Goal: Answer question/provide support: Share knowledge or assist other users

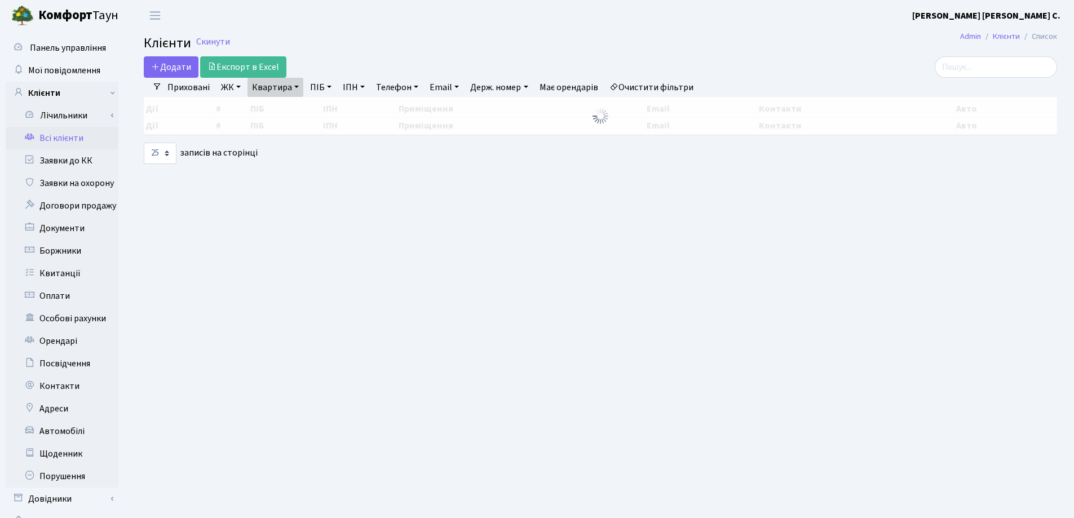
select select "25"
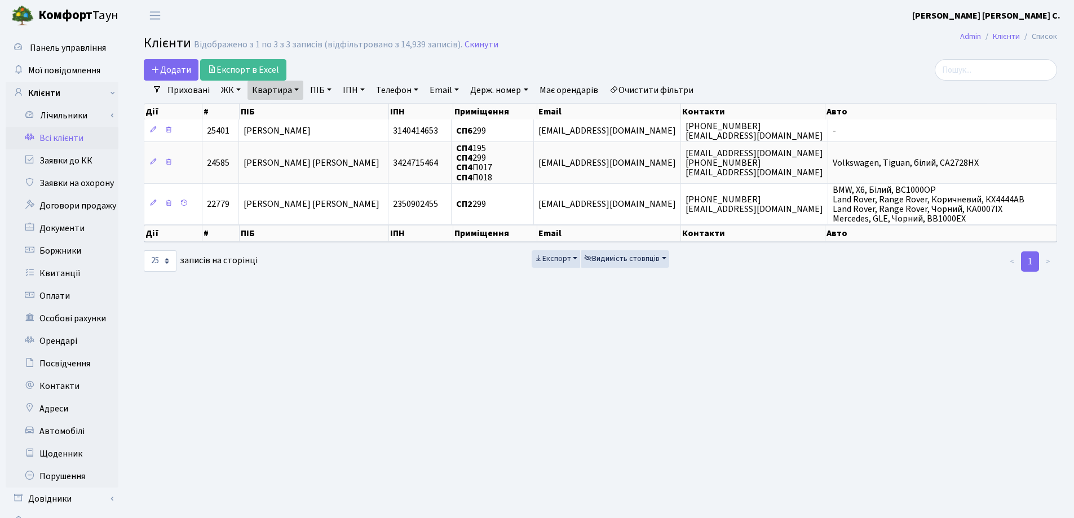
click at [298, 94] on link "Квартира" at bounding box center [275, 90] width 56 height 19
click at [322, 111] on icon at bounding box center [325, 112] width 9 height 9
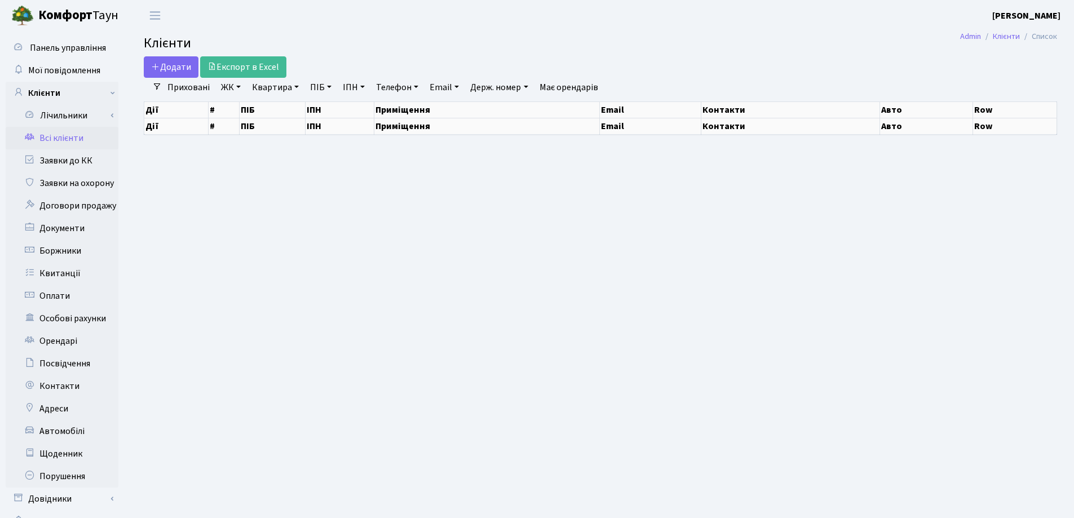
select select "25"
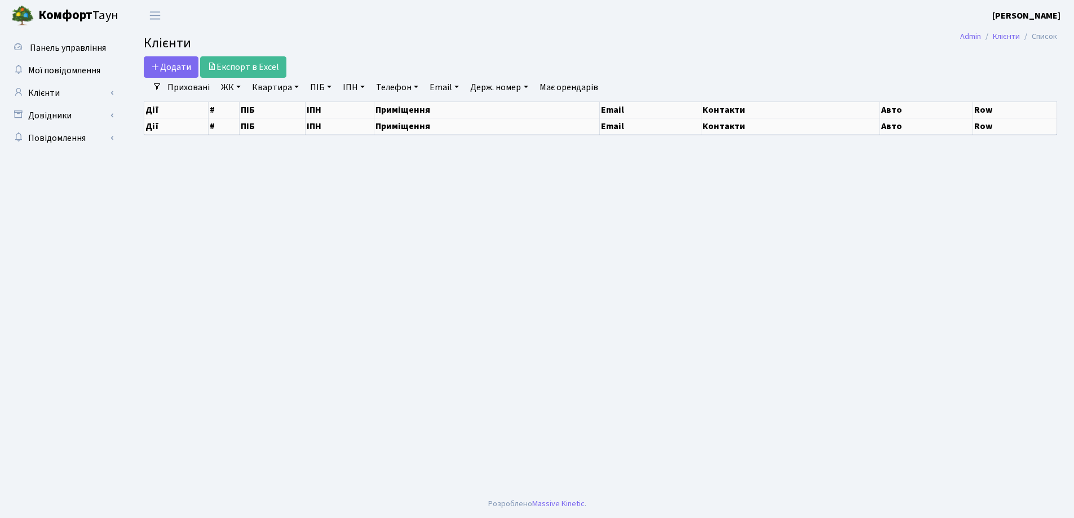
select select "25"
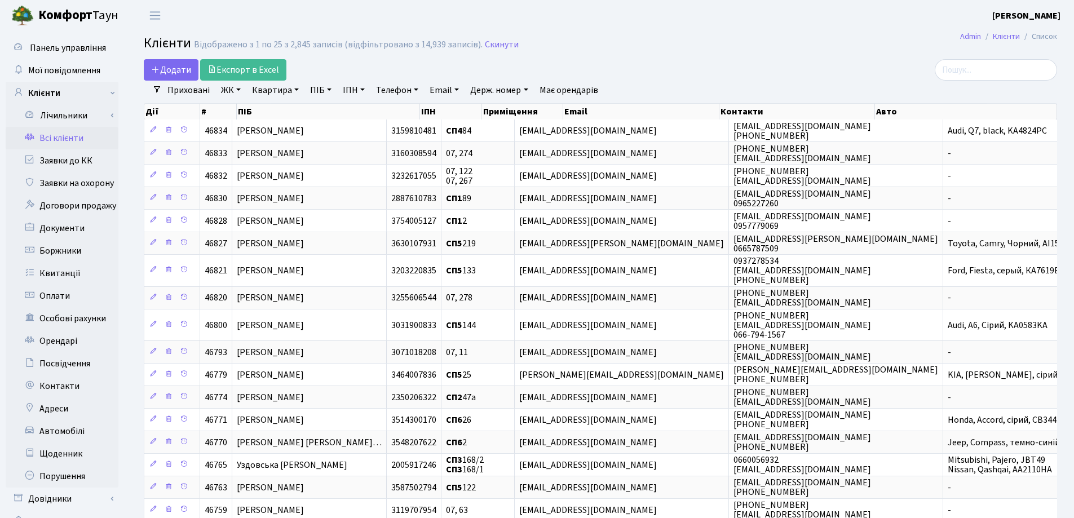
click at [293, 89] on link "Квартира" at bounding box center [275, 90] width 56 height 19
type input "287"
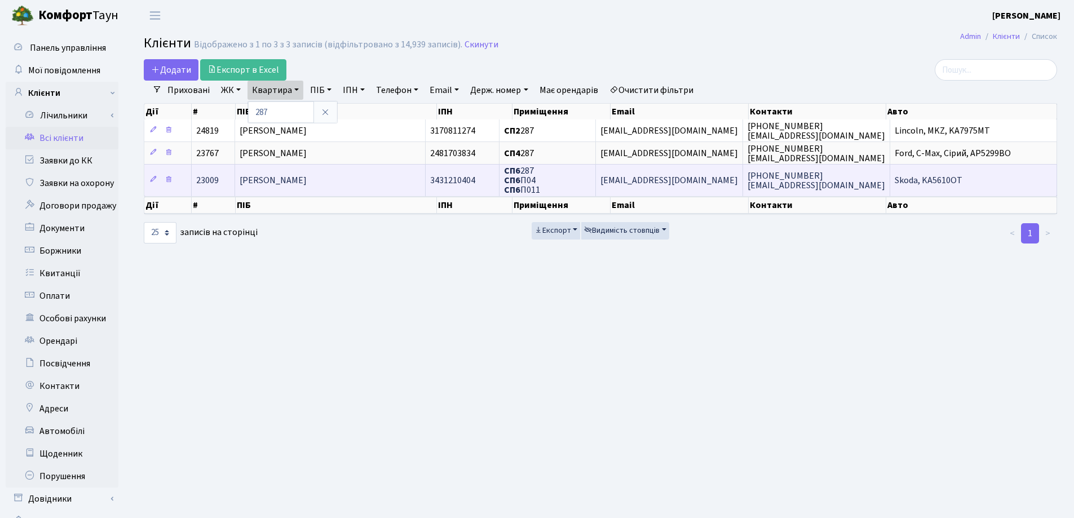
click at [395, 174] on td "[PERSON_NAME]" at bounding box center [330, 180] width 191 height 32
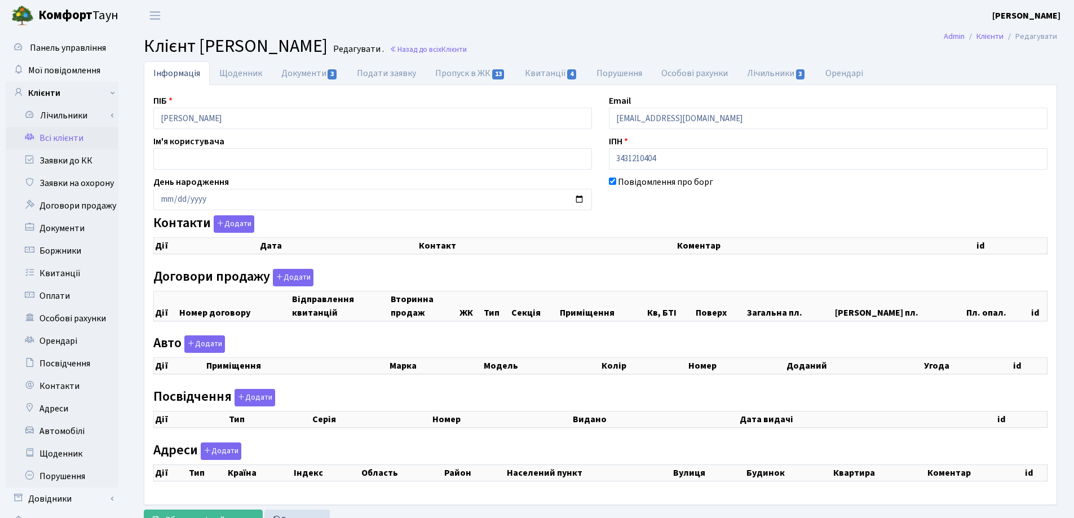
checkbox input "true"
select select "25"
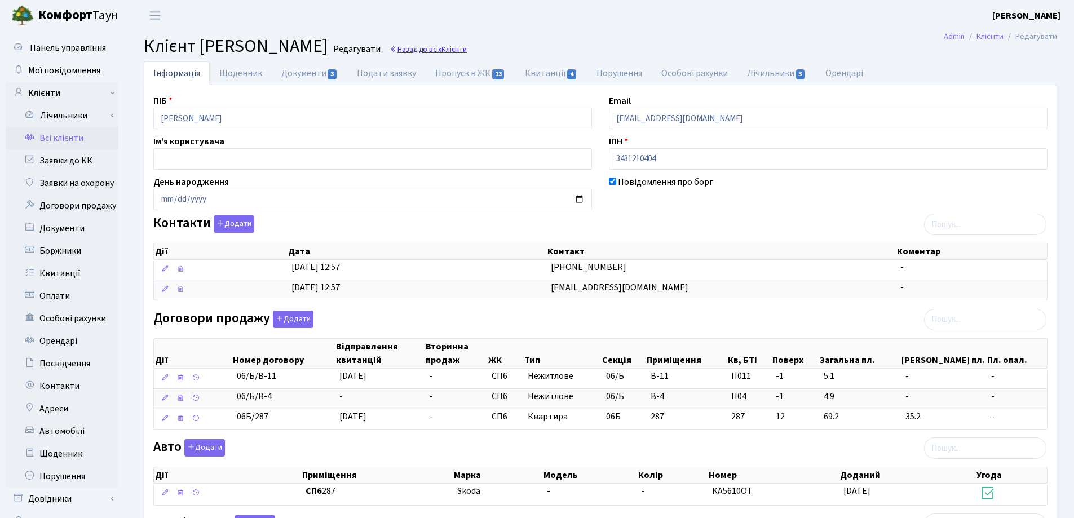
click at [467, 51] on link "Назад до всіх Клієнти" at bounding box center [428, 49] width 77 height 11
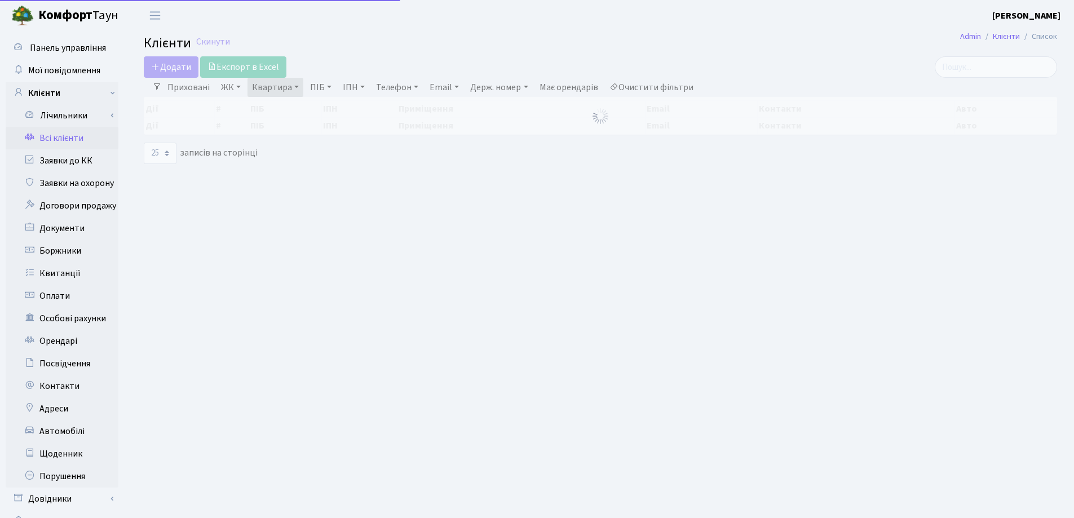
select select "25"
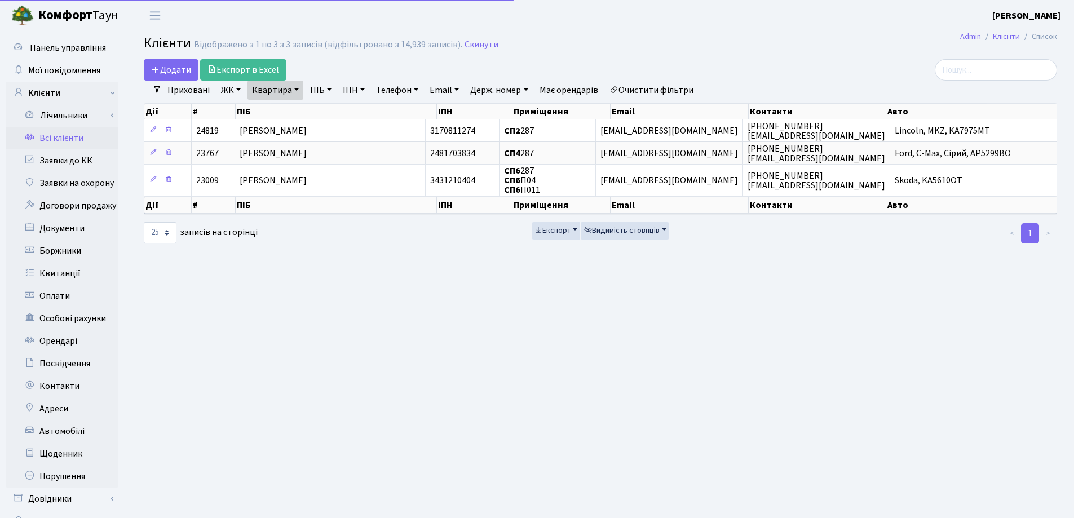
click at [295, 84] on link "Квартира" at bounding box center [275, 90] width 56 height 19
click at [292, 117] on input "287" at bounding box center [281, 111] width 66 height 21
type input "2"
type input "83"
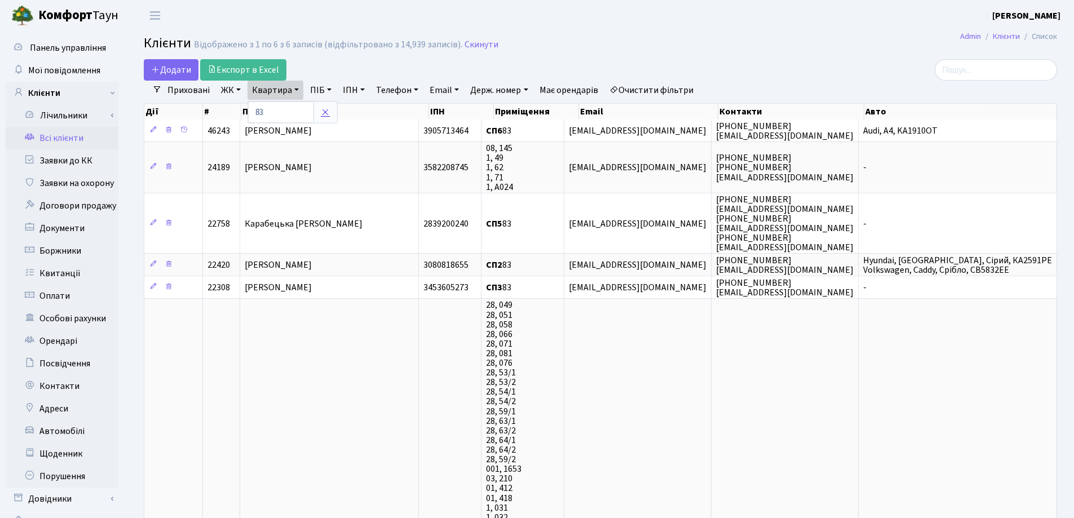
click at [322, 112] on icon at bounding box center [325, 112] width 9 height 9
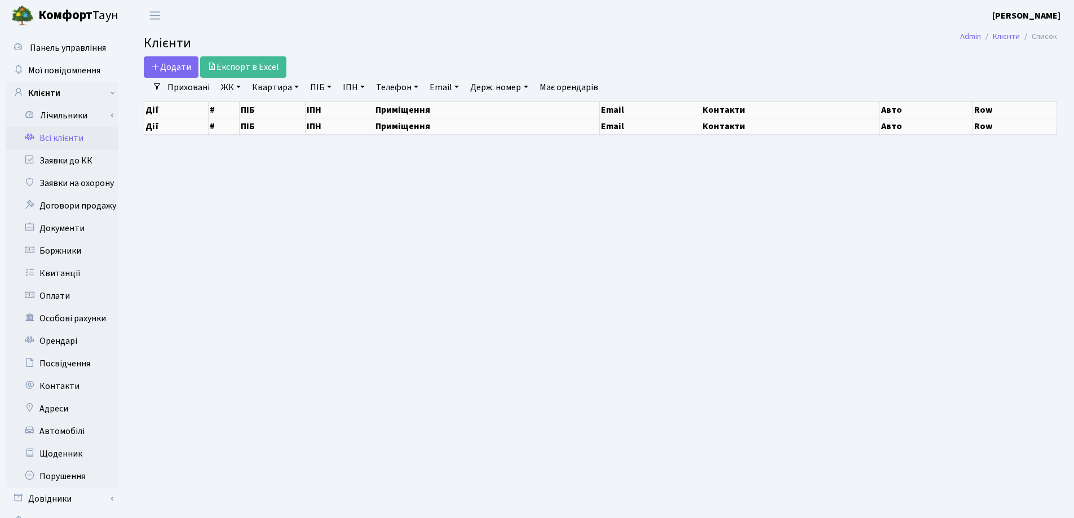
select select "25"
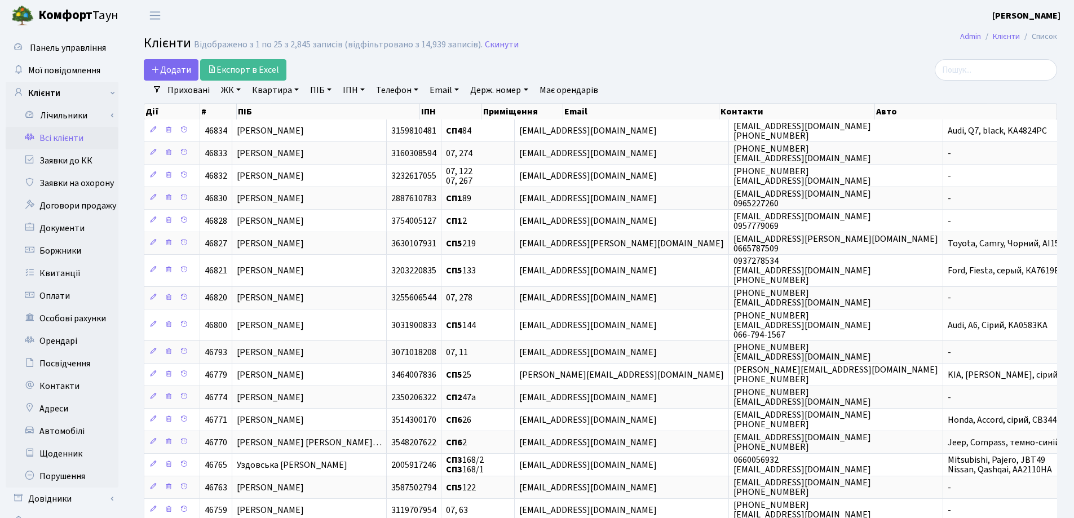
click at [294, 94] on link "Квартира" at bounding box center [275, 90] width 56 height 19
type input "353"
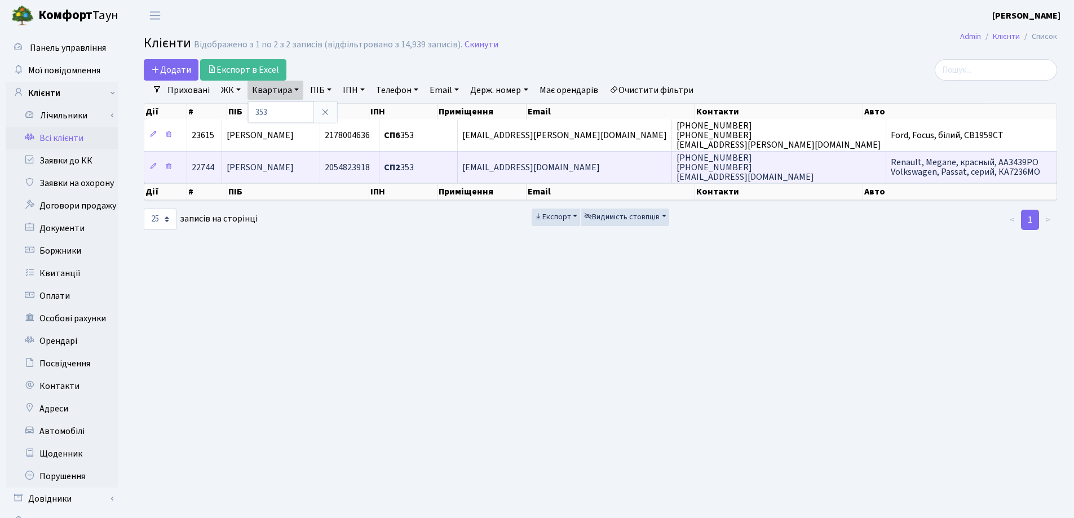
click at [320, 160] on td "[PERSON_NAME]" at bounding box center [271, 167] width 98 height 32
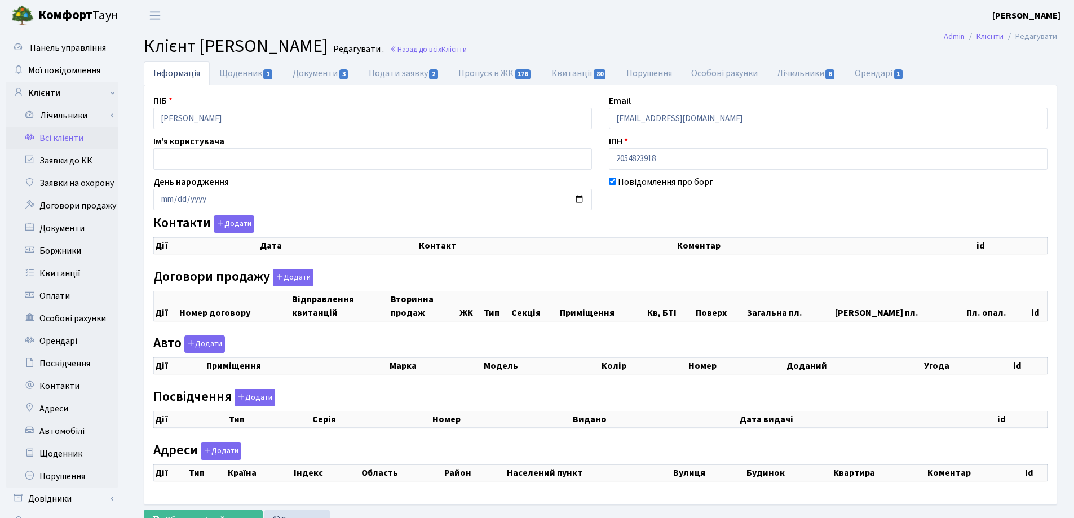
checkbox input "true"
select select "25"
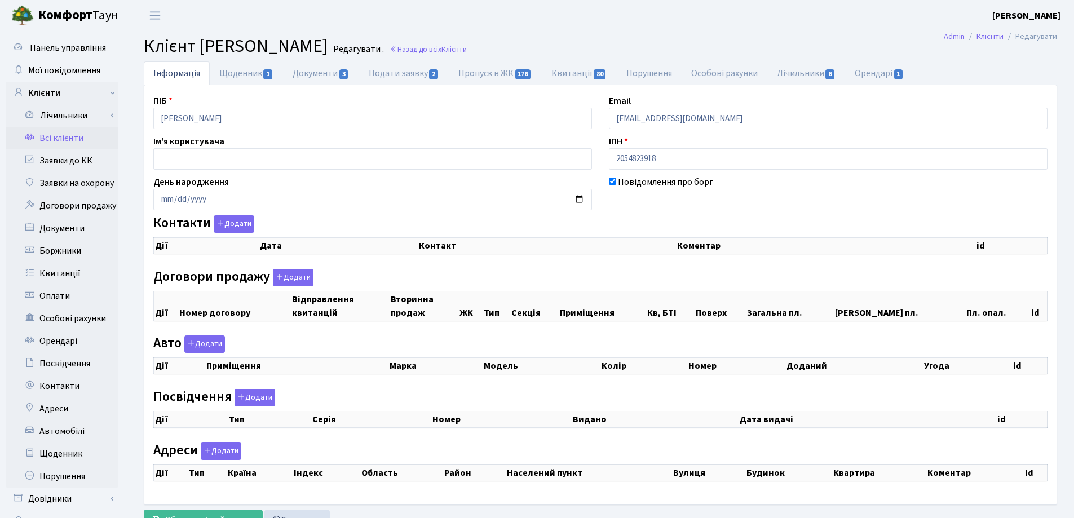
select select "25"
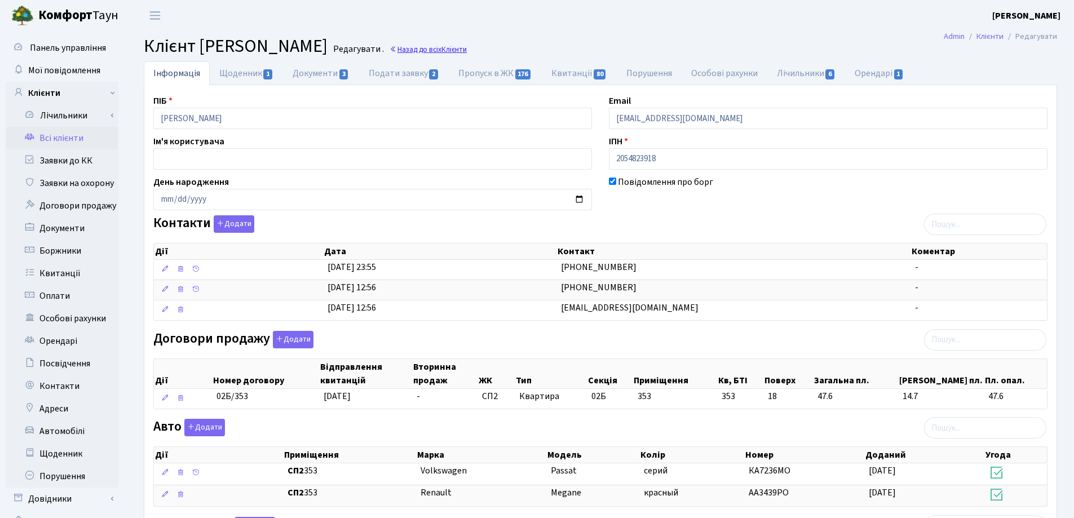
click at [467, 52] on span "Клієнти" at bounding box center [453, 49] width 25 height 11
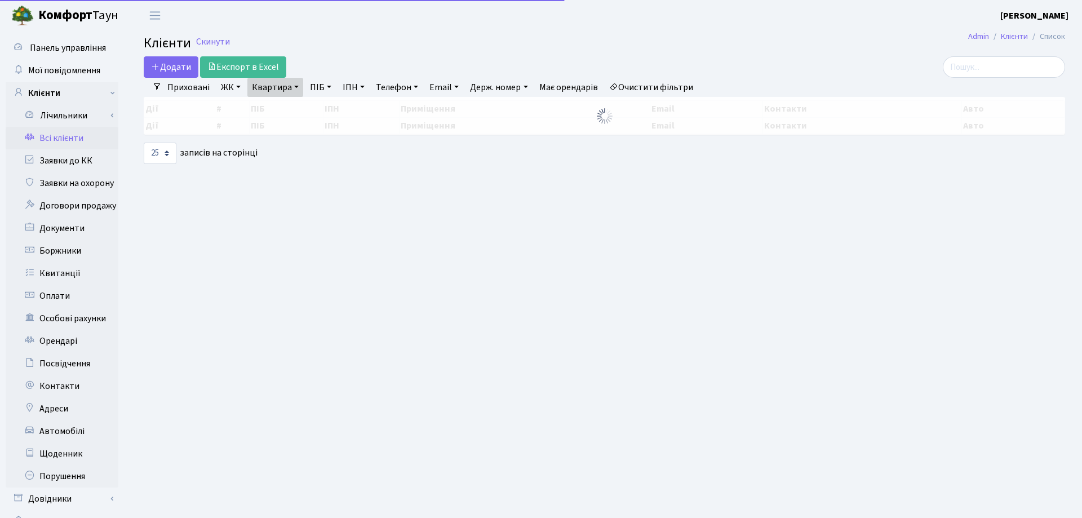
select select "25"
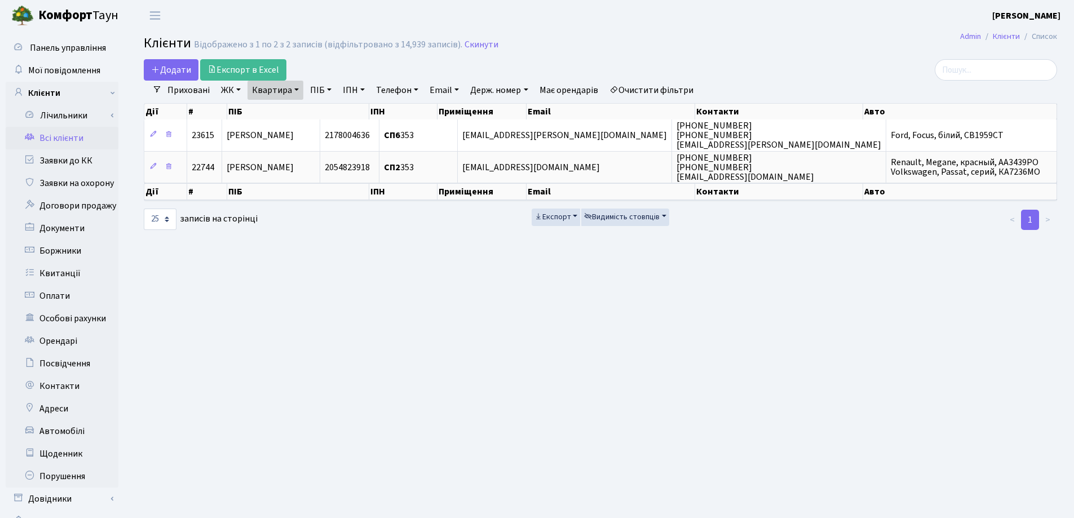
click at [294, 91] on link "Квартира" at bounding box center [275, 90] width 56 height 19
click at [325, 112] on icon at bounding box center [325, 112] width 9 height 9
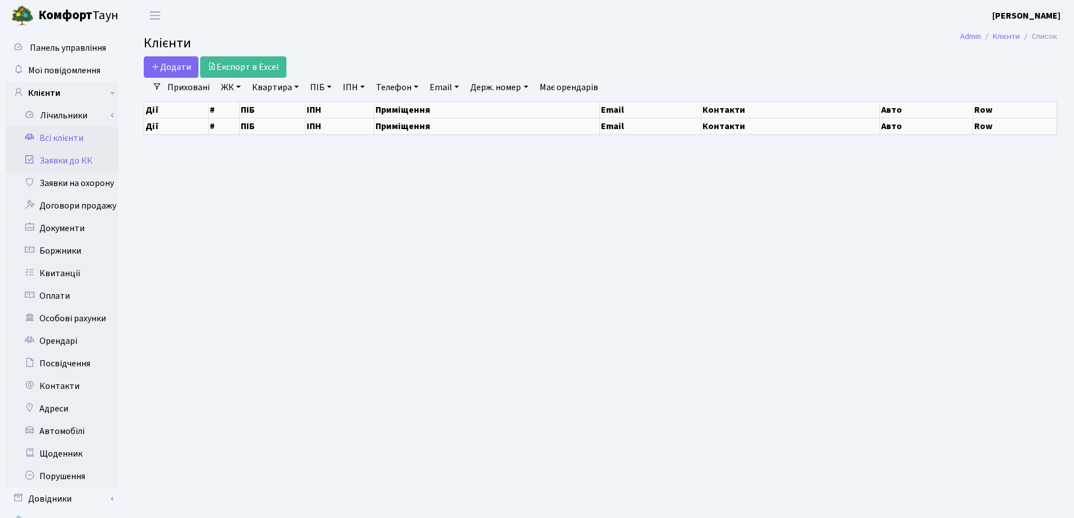
select select "25"
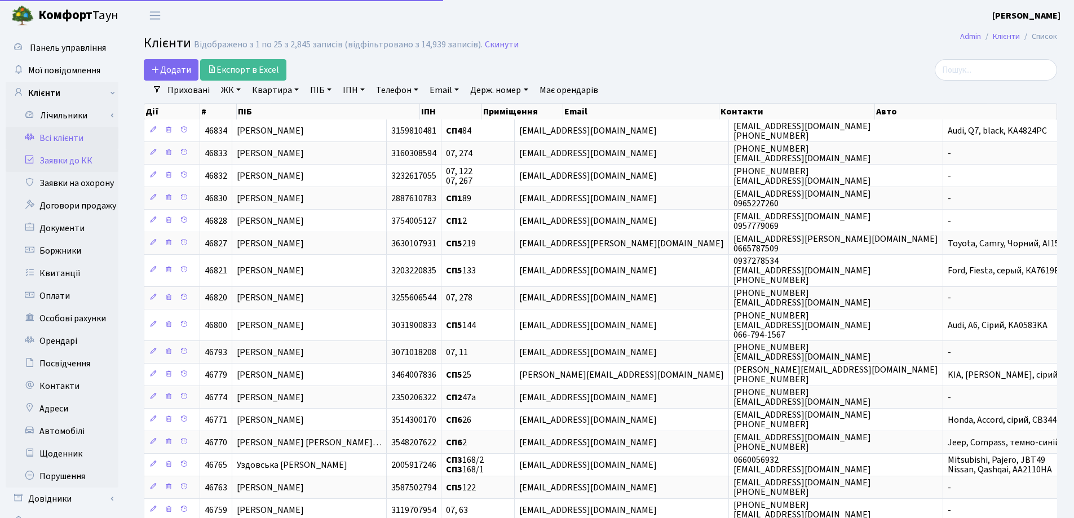
click at [48, 163] on link "Заявки до КК" at bounding box center [62, 160] width 113 height 23
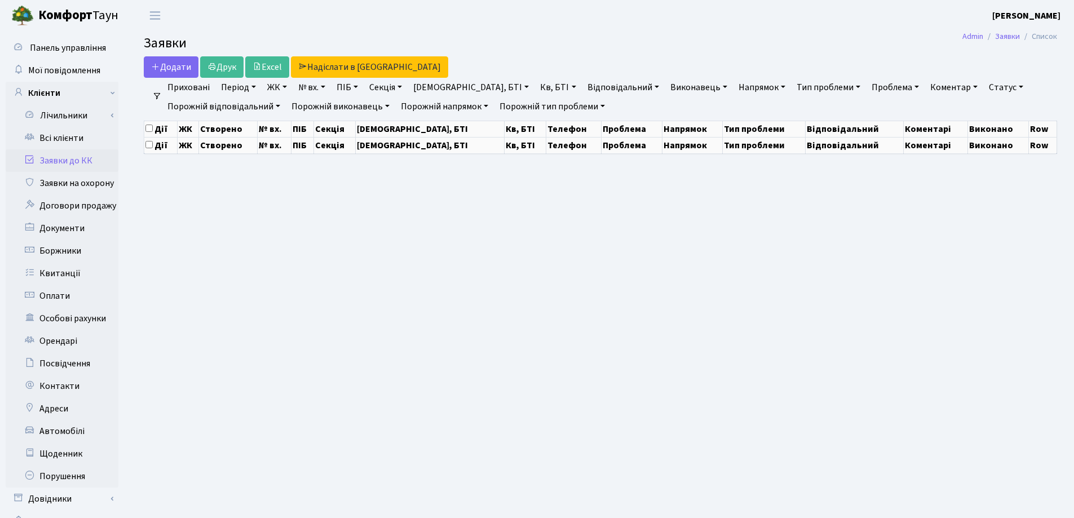
select select "25"
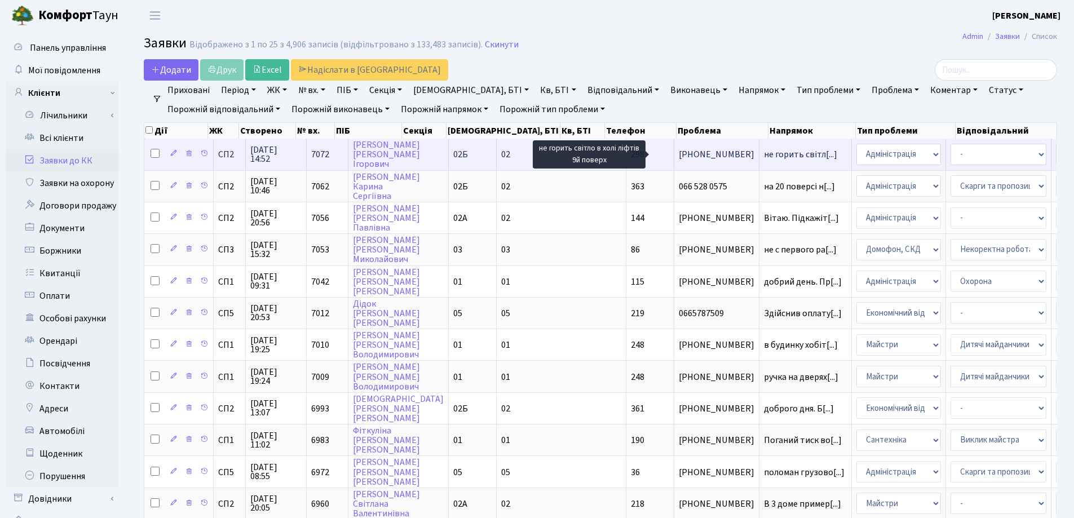
click at [764, 159] on span "не горить світл[...]" at bounding box center [800, 154] width 73 height 12
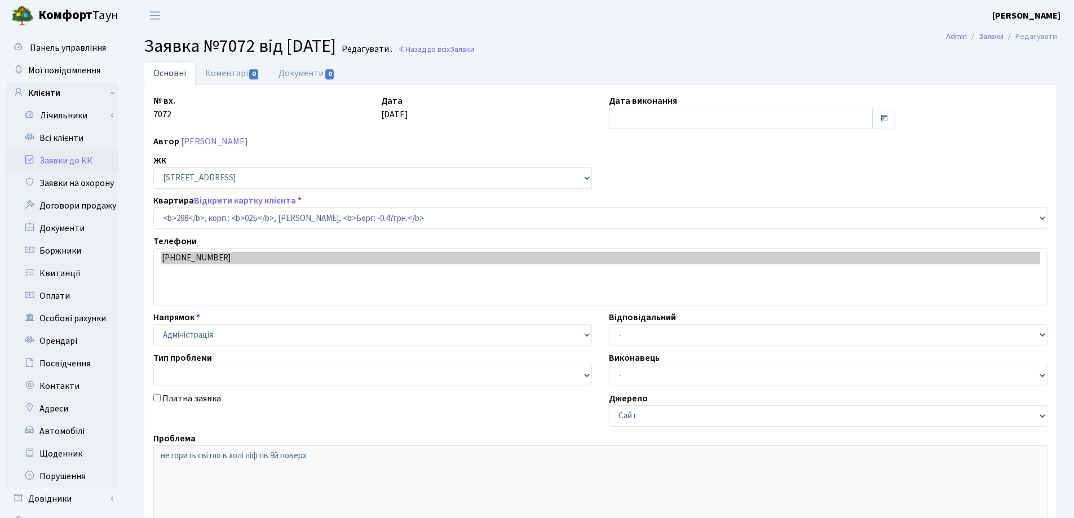
select select "20548"
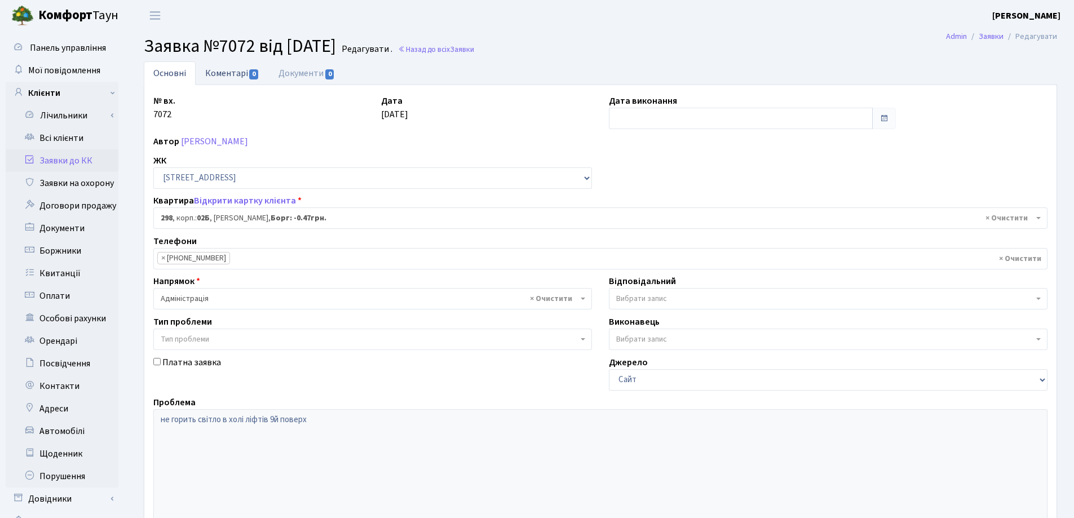
click at [226, 75] on link "Коментарі 0" at bounding box center [232, 72] width 73 height 23
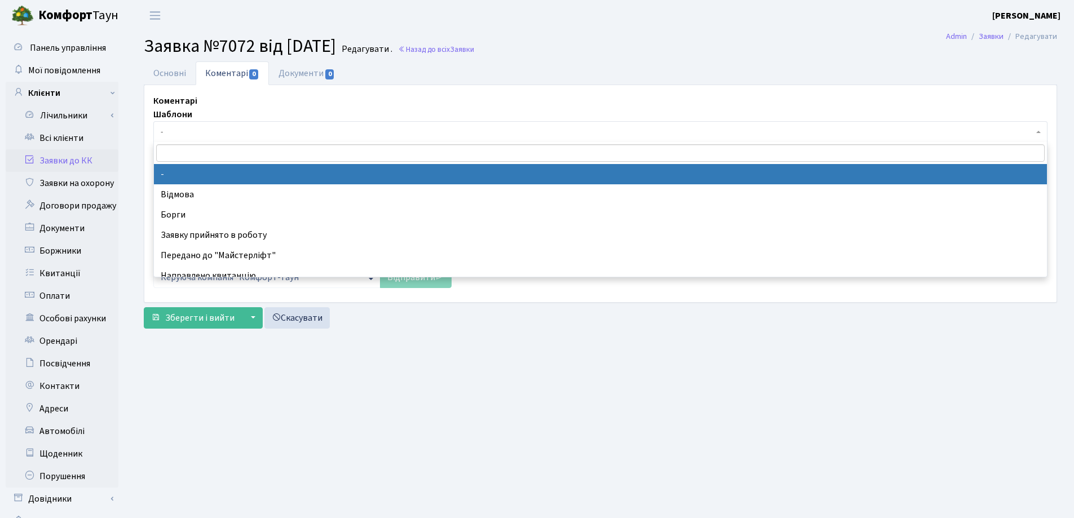
click at [212, 129] on span "-" at bounding box center [597, 131] width 873 height 11
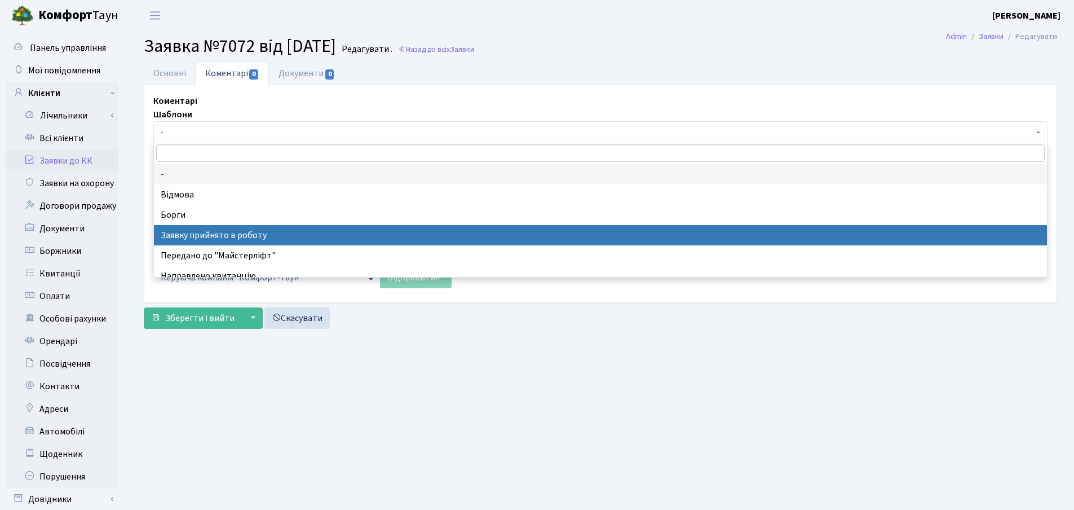
select select "7"
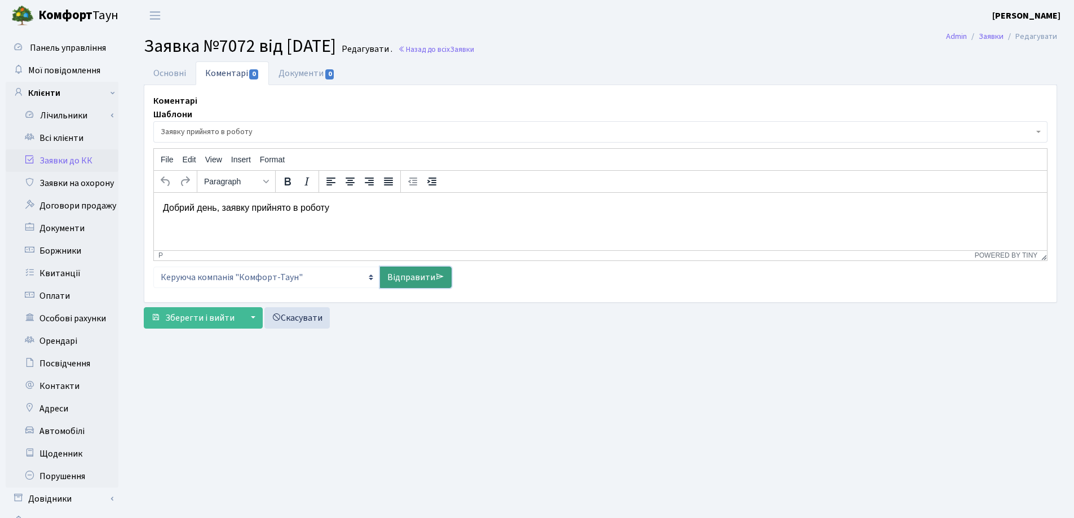
click at [391, 275] on link "Відправити" at bounding box center [416, 277] width 72 height 21
select select
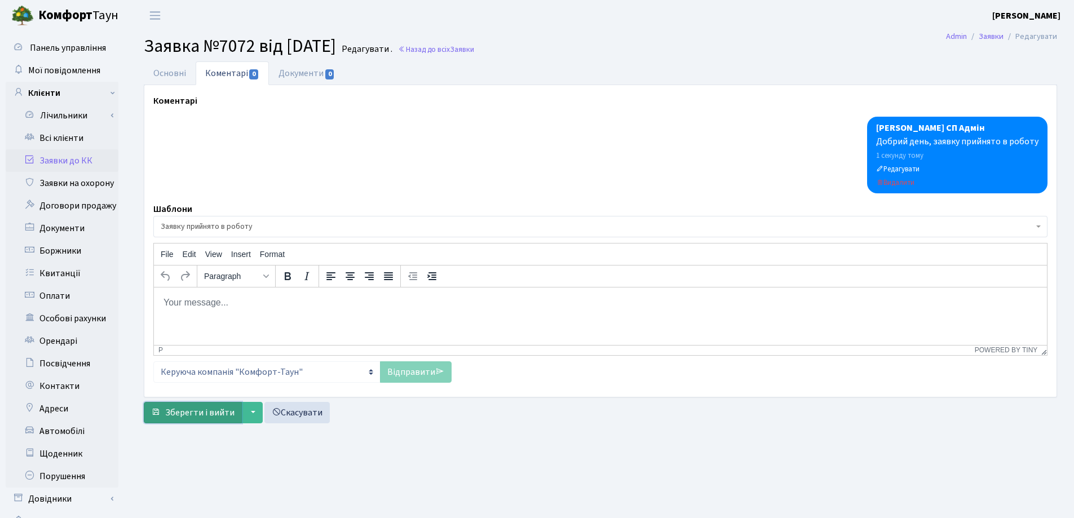
click at [193, 417] on span "Зберегти і вийти" at bounding box center [199, 412] width 69 height 12
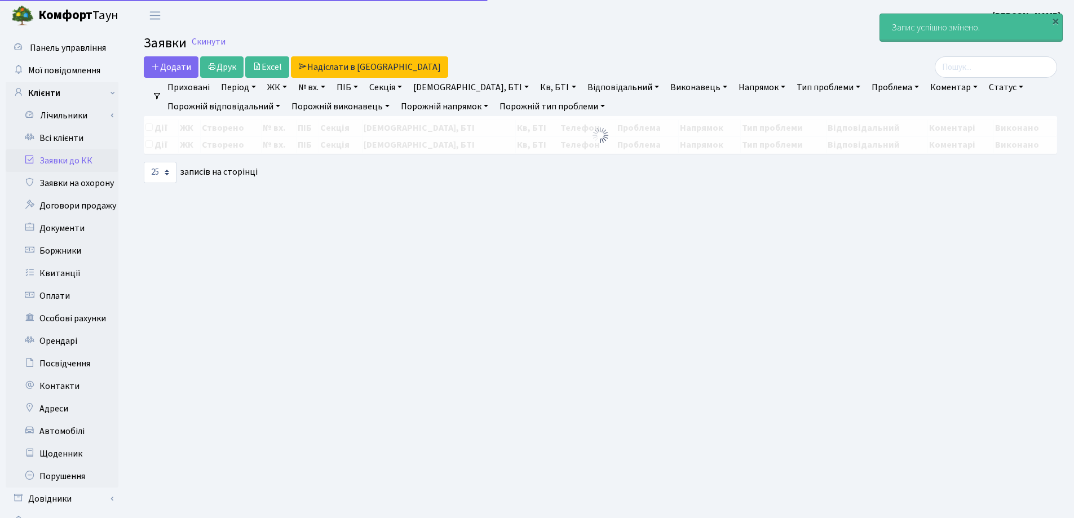
select select "25"
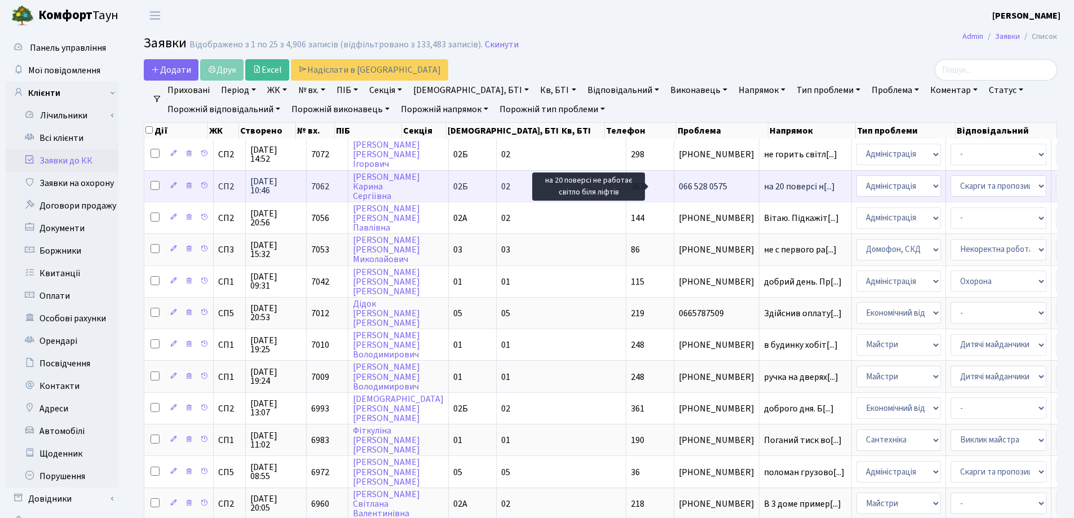
click at [764, 184] on span "на 20 поверсі н[...]" at bounding box center [799, 186] width 71 height 12
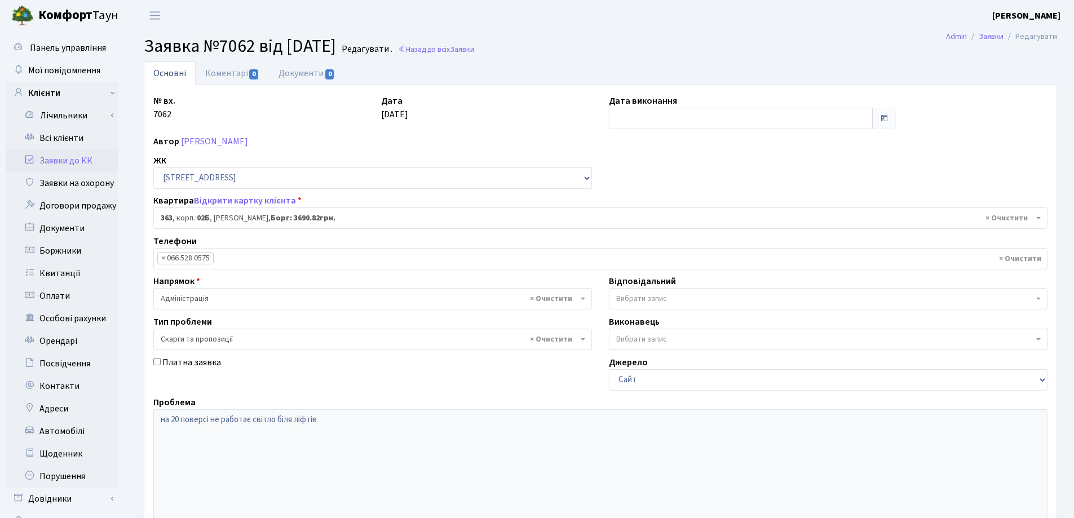
select select "20613"
select select "55"
click at [220, 76] on link "Коментарі 0" at bounding box center [232, 72] width 73 height 23
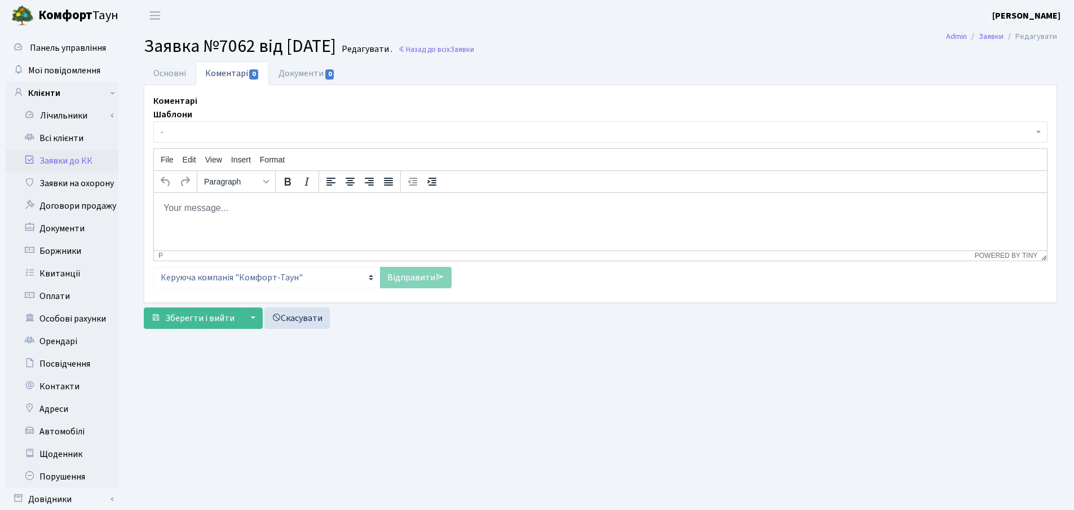
click at [227, 134] on span "-" at bounding box center [597, 131] width 873 height 11
select select "7"
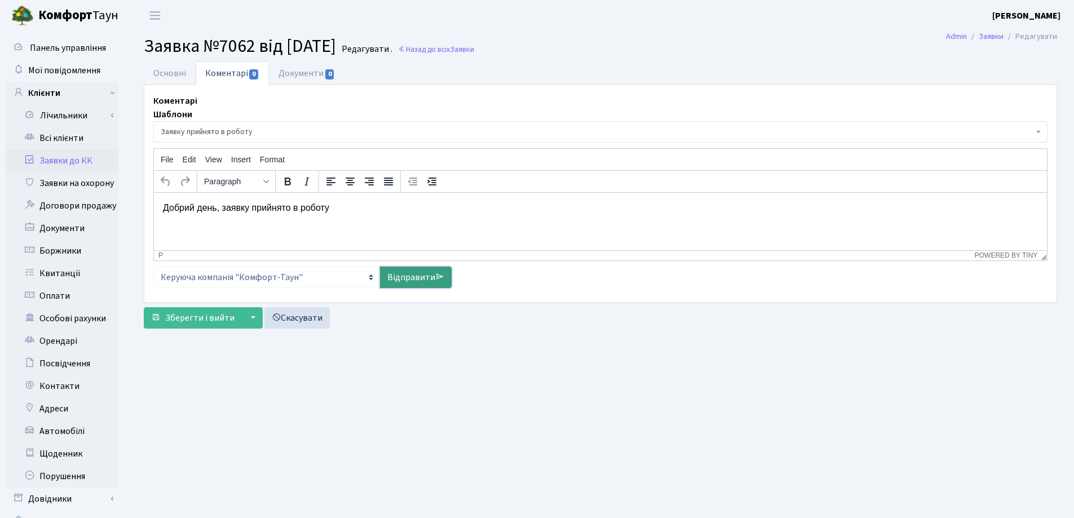
click at [412, 277] on link "Відправити" at bounding box center [416, 277] width 72 height 21
select select
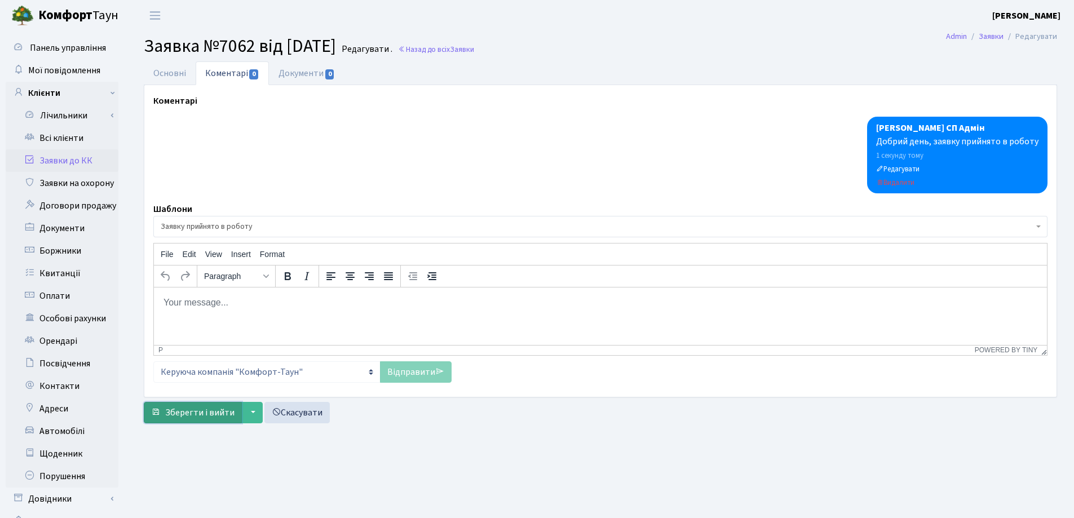
click at [207, 416] on span "Зберегти і вийти" at bounding box center [199, 412] width 69 height 12
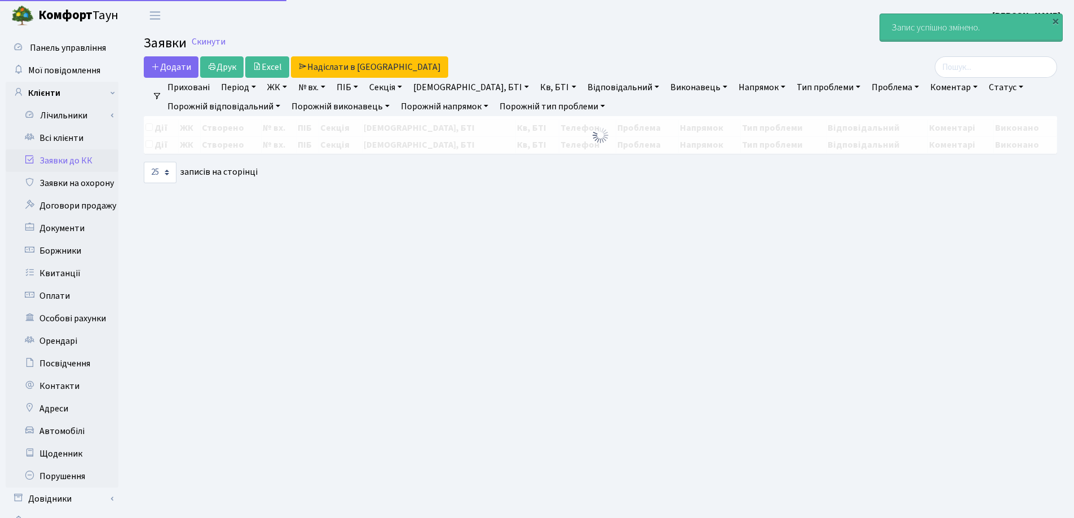
select select "25"
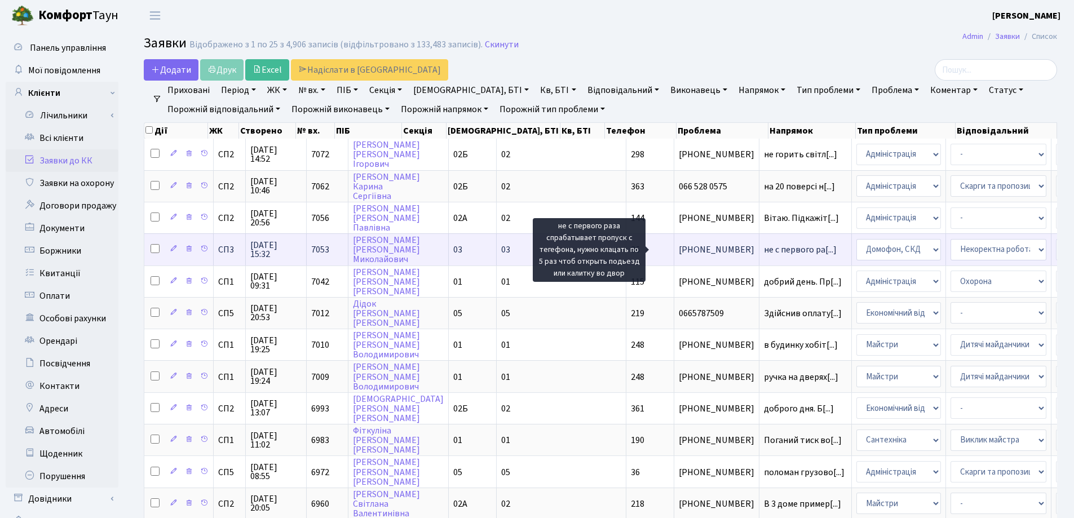
click at [764, 245] on span "не с первого ра[...]" at bounding box center [800, 250] width 73 height 12
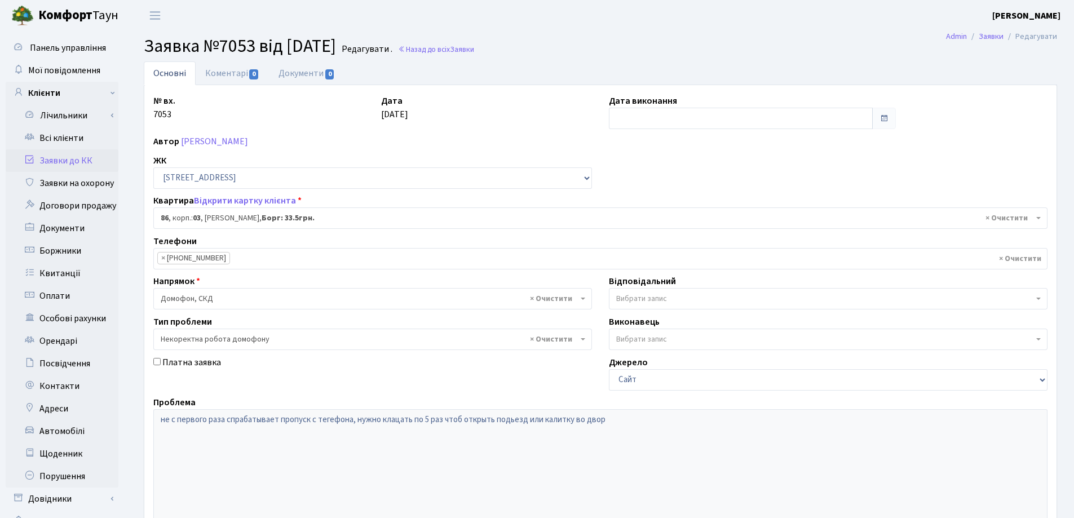
select select "20808"
select select "38"
click at [208, 204] on link "Відкрити картку клієнта" at bounding box center [245, 201] width 102 height 12
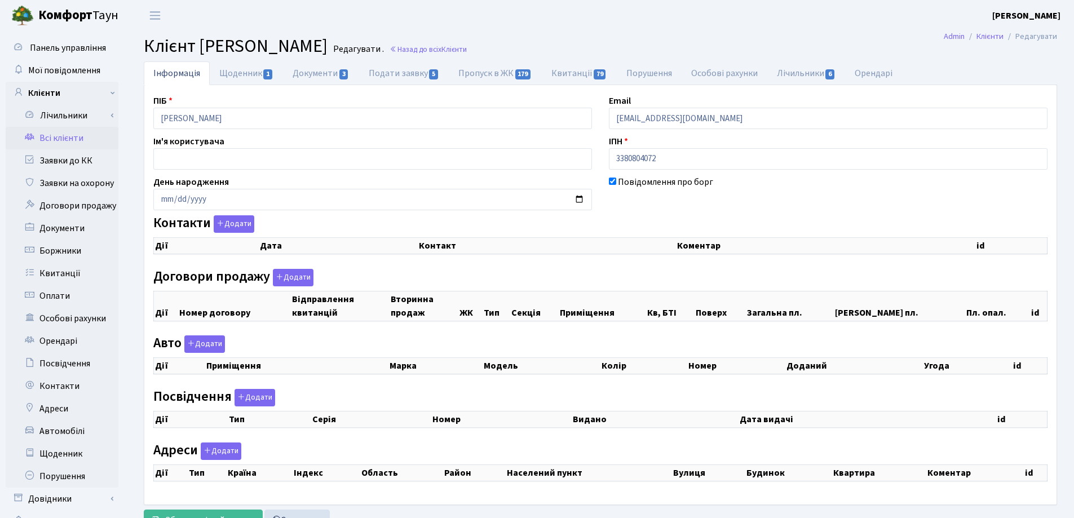
checkbox input "true"
select select "25"
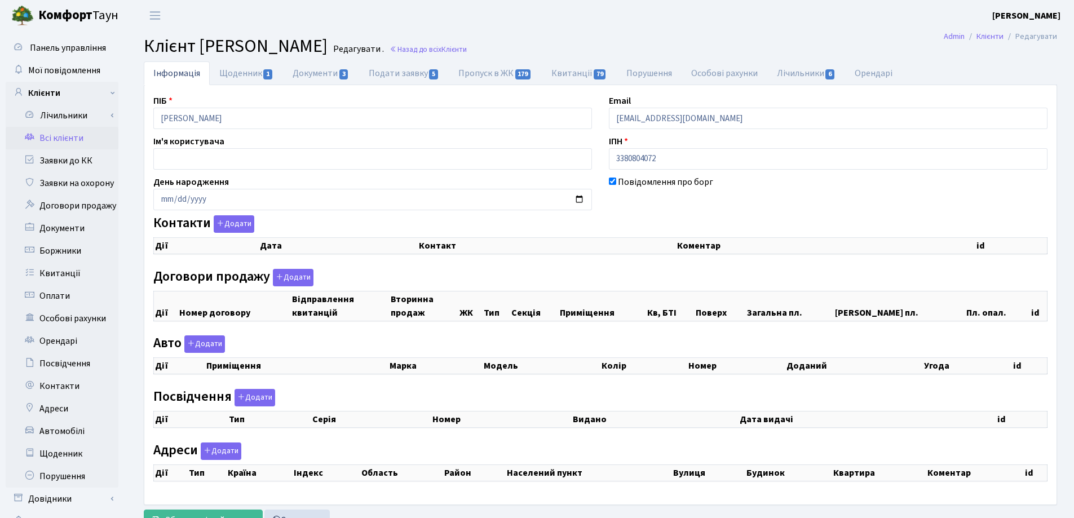
select select "25"
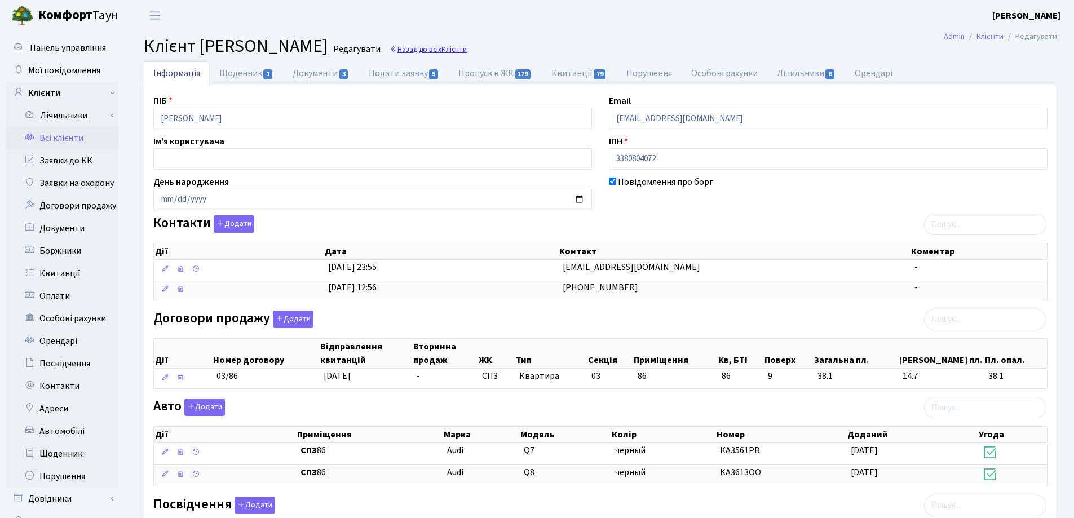
click at [467, 48] on link "Назад до всіх Клієнти" at bounding box center [428, 49] width 77 height 11
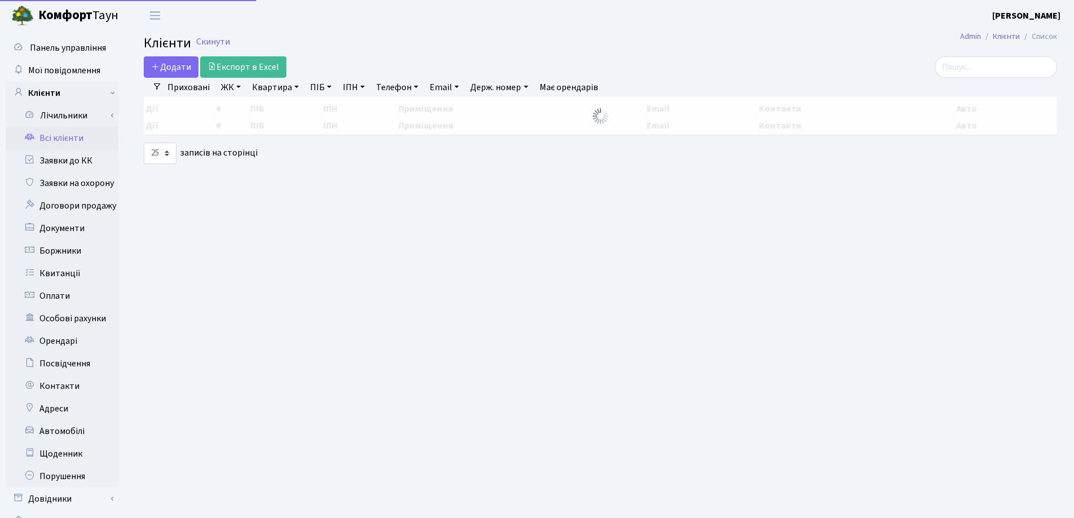
select select "25"
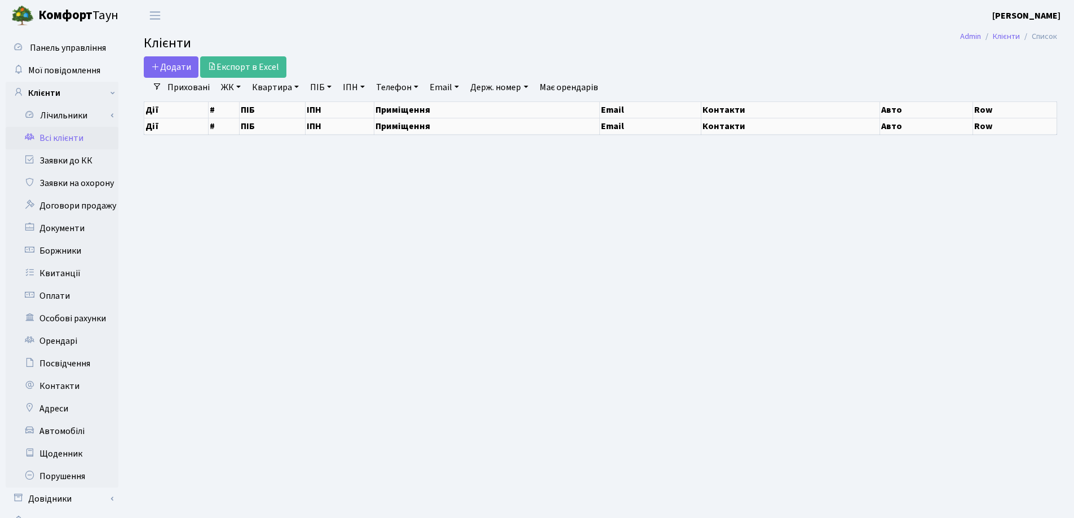
select select "25"
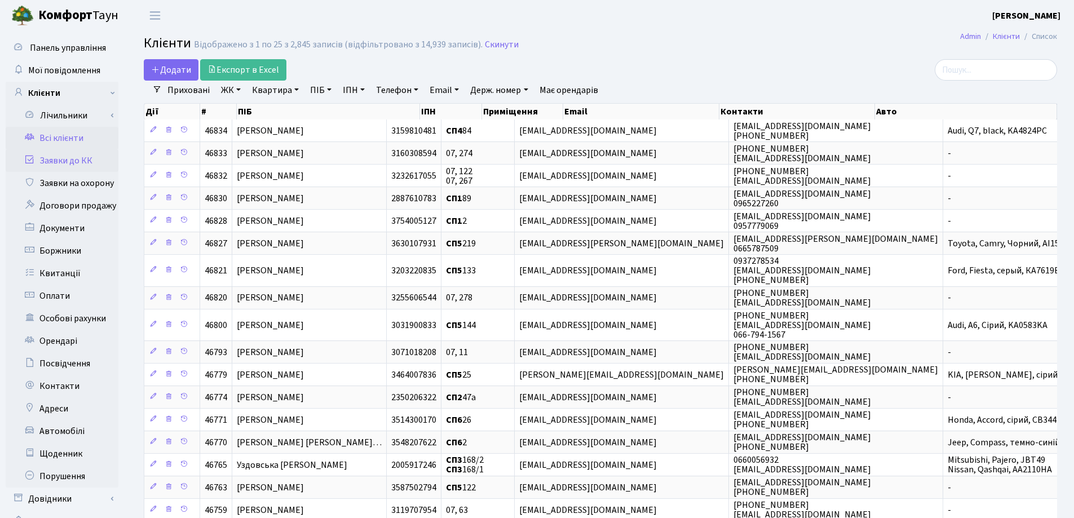
click at [55, 165] on link "Заявки до КК" at bounding box center [62, 160] width 113 height 23
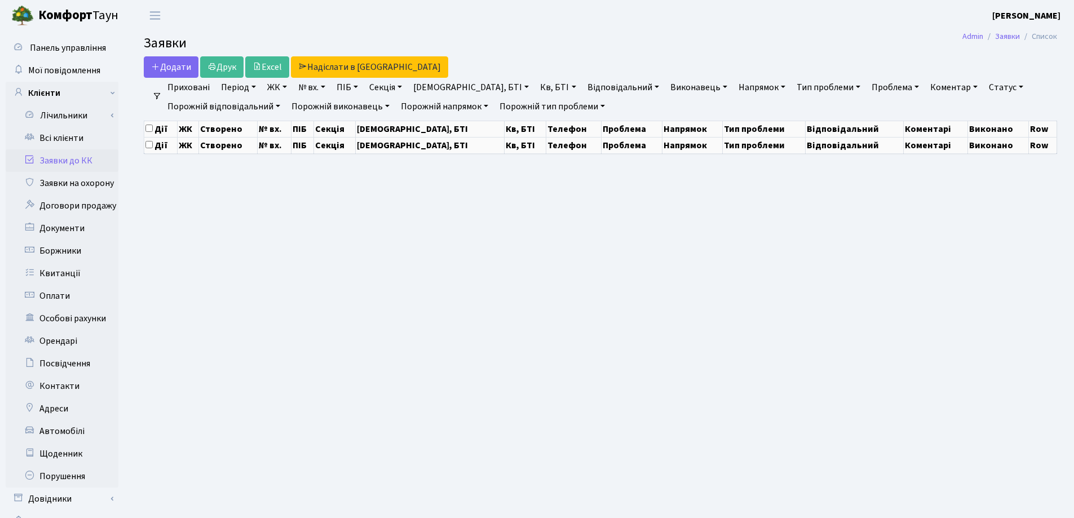
select select "25"
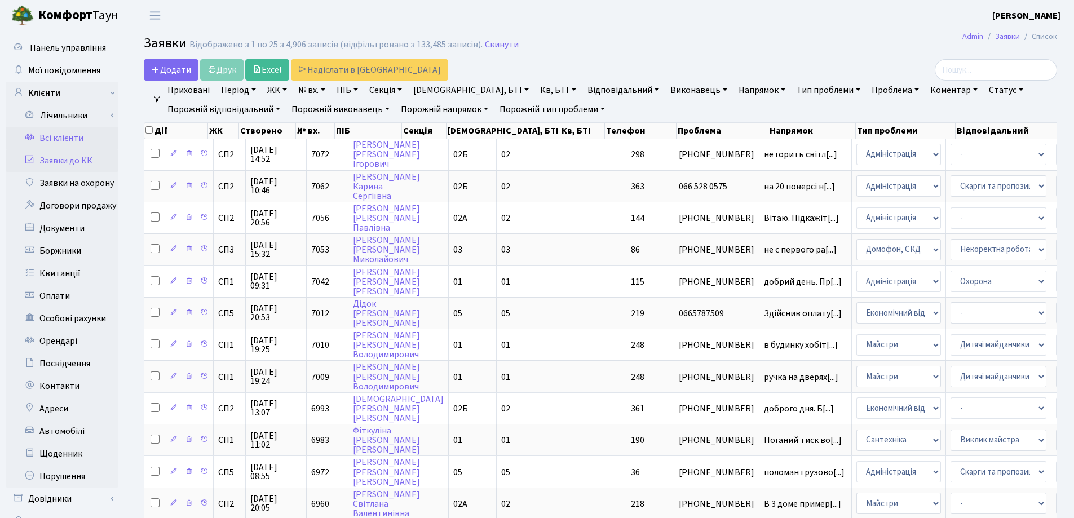
click at [72, 134] on link "Всі клієнти" at bounding box center [62, 138] width 113 height 23
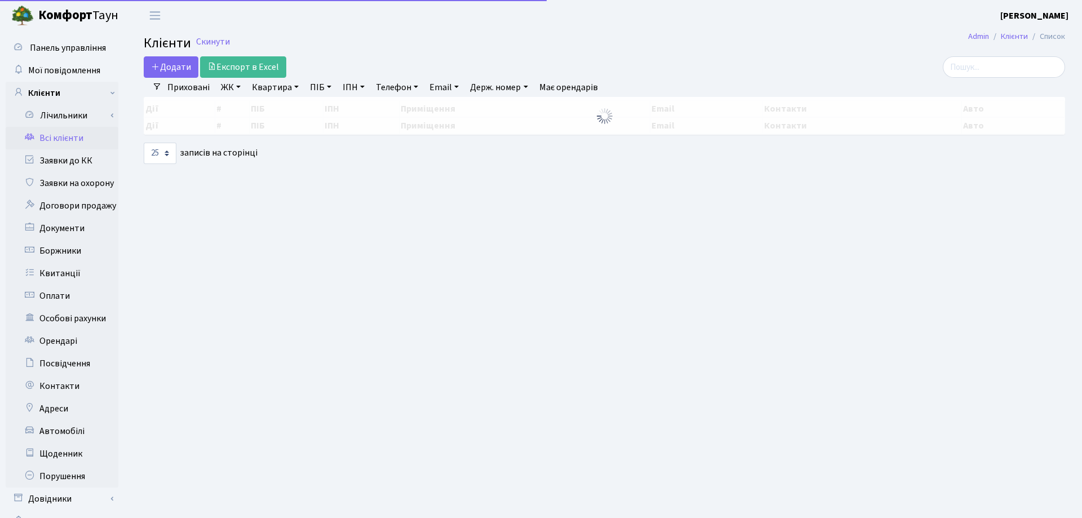
select select "25"
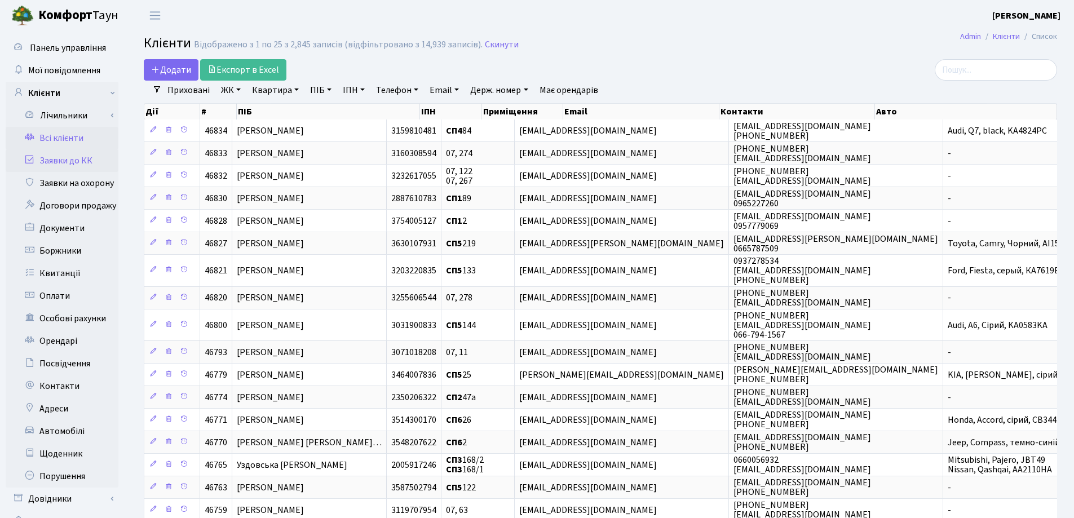
click at [72, 165] on link "Заявки до КК" at bounding box center [62, 160] width 113 height 23
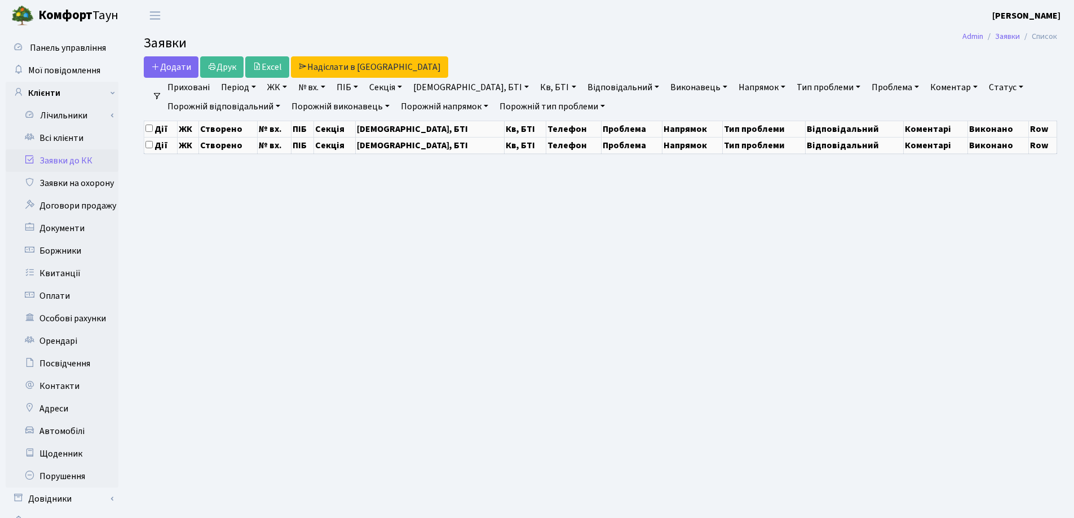
select select "25"
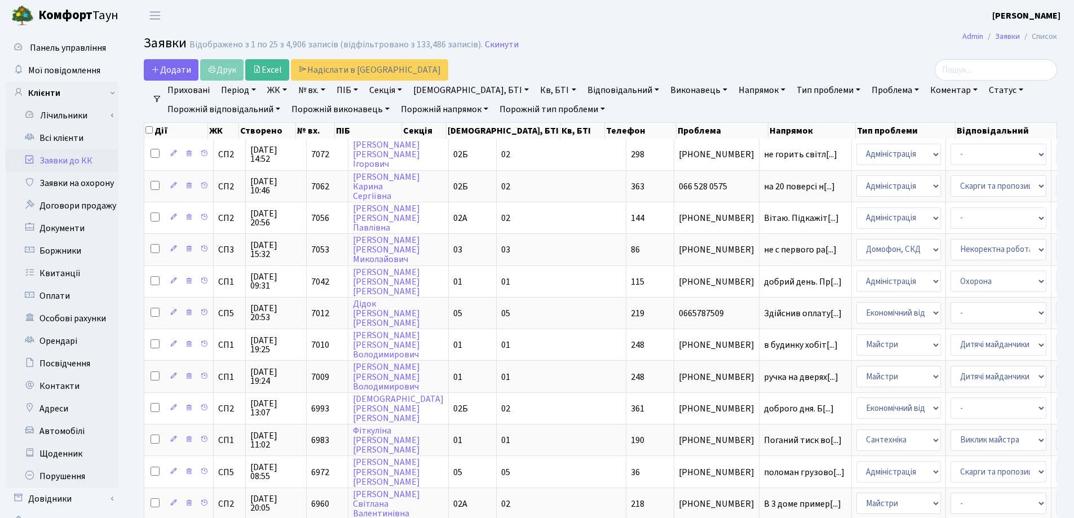
click at [607, 33] on main "Admin Заявки Список Заявки Відображено з 1 по 25 з 4,906 записів (відфільтрован…" at bounding box center [600, 505] width 947 height 949
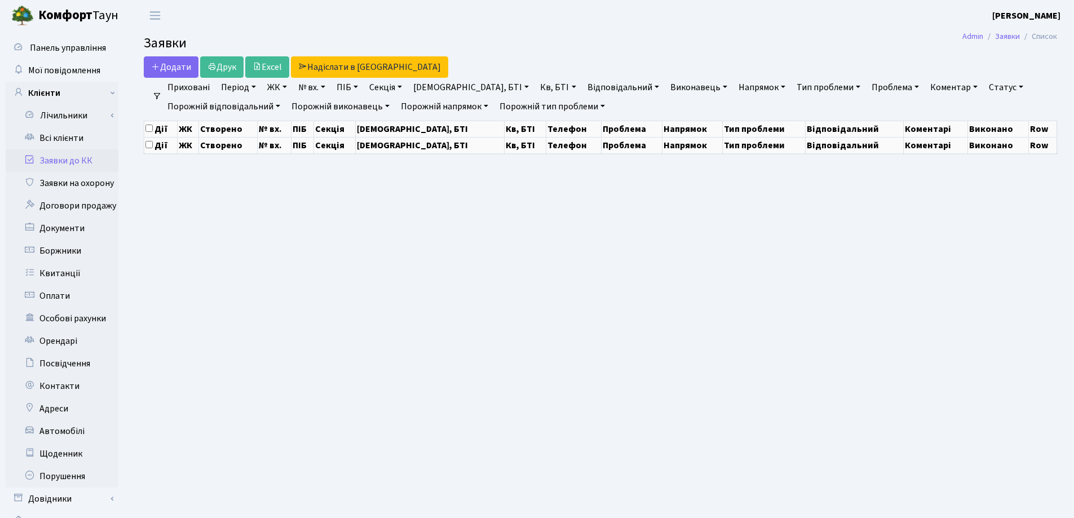
select select "25"
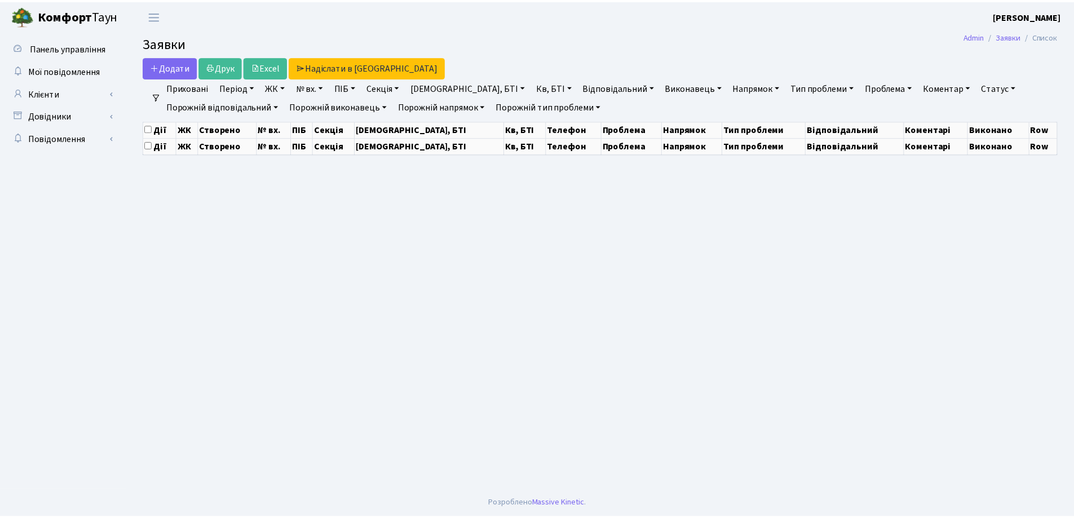
select select "25"
